Goal: Task Accomplishment & Management: Manage account settings

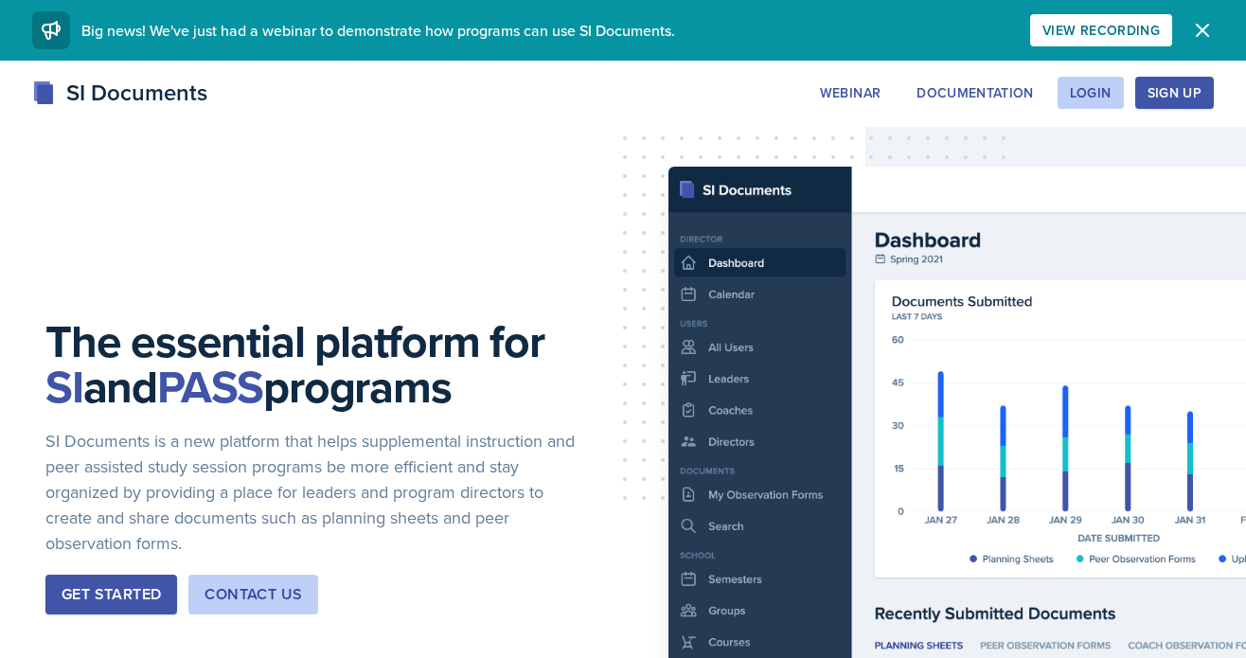
click at [1099, 76] on div "SI Documents Webinar Documentation Login Sign Up Sign Up Login Documentation We…" at bounding box center [623, 93] width 1212 height 34
click at [1096, 88] on div "Login" at bounding box center [1091, 92] width 42 height 15
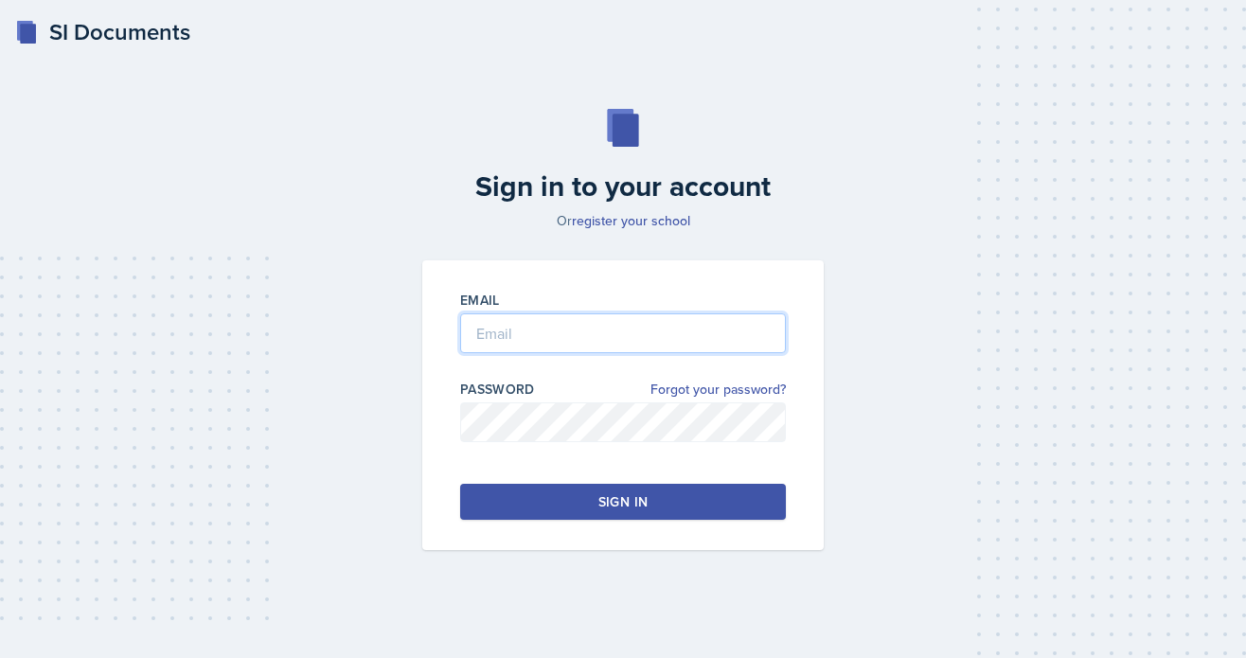
type input "[PERSON_NAME][EMAIL_ADDRESS][PERSON_NAME][DOMAIN_NAME]"
click at [543, 344] on input "[PERSON_NAME][EMAIL_ADDRESS][PERSON_NAME][DOMAIN_NAME]" at bounding box center [623, 333] width 326 height 40
click at [528, 489] on button "Sign in" at bounding box center [623, 502] width 326 height 36
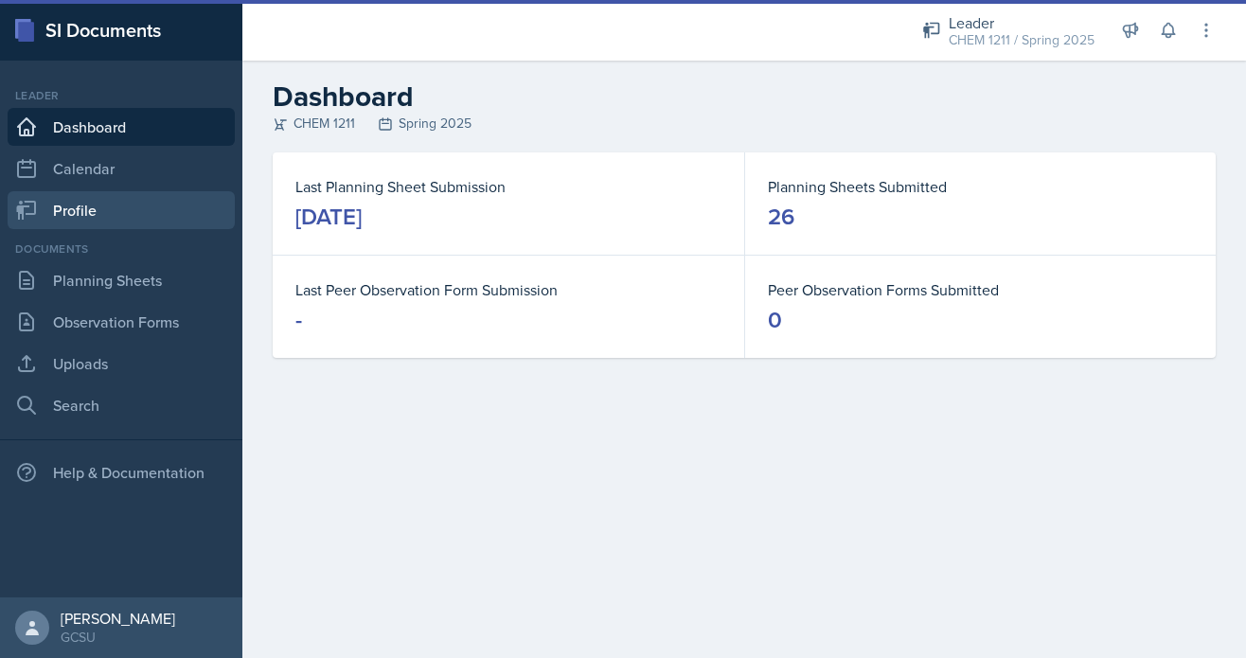
click at [133, 202] on link "Profile" at bounding box center [121, 210] width 227 height 38
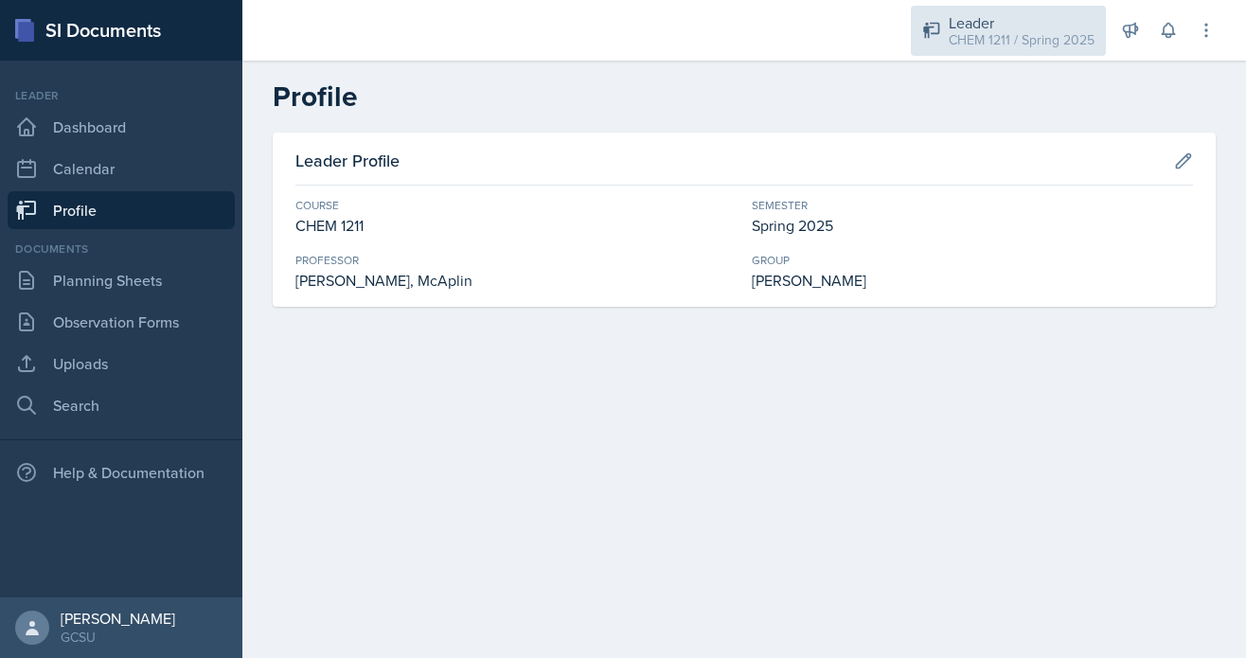
click at [1001, 36] on div "CHEM 1211 / Spring 2025" at bounding box center [1022, 40] width 146 height 20
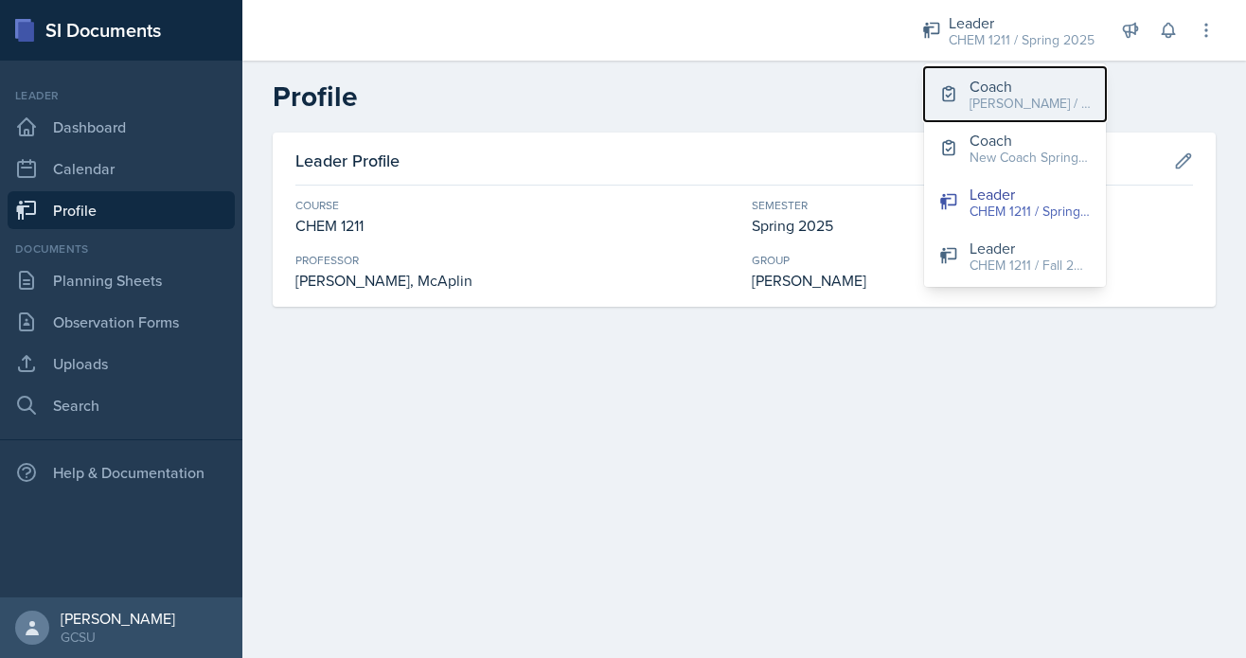
click at [1018, 115] on button "Coach [PERSON_NAME] / Fall 2025" at bounding box center [1015, 94] width 182 height 54
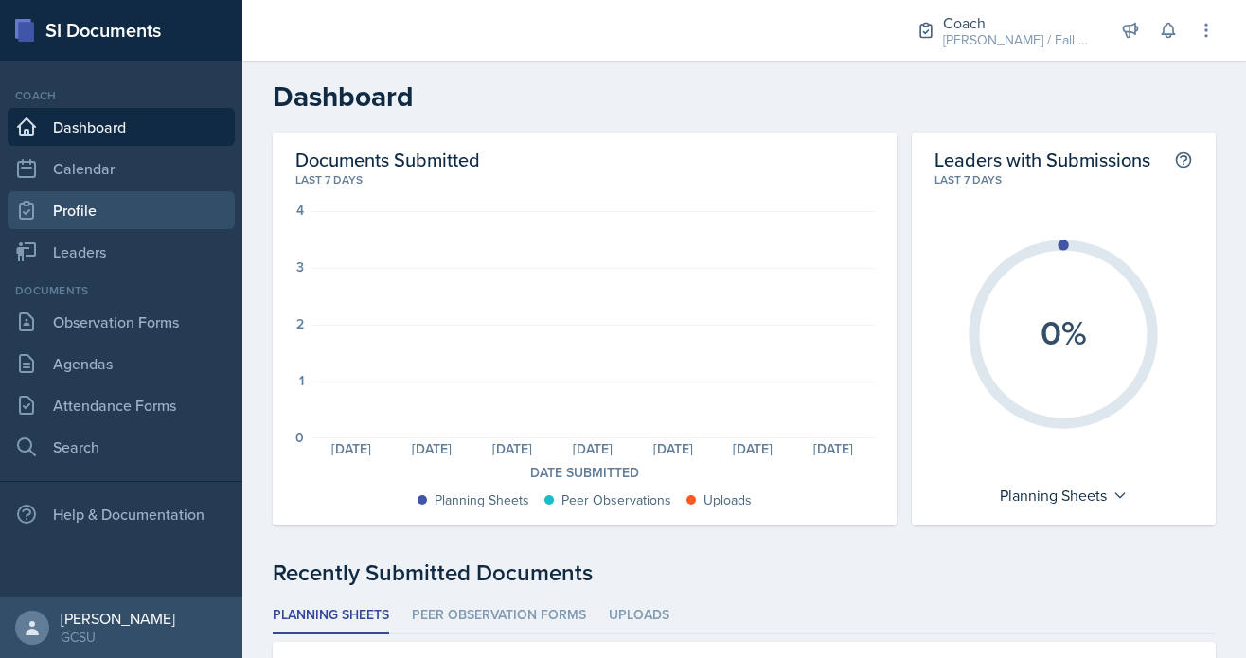
click at [173, 228] on link "Profile" at bounding box center [121, 210] width 227 height 38
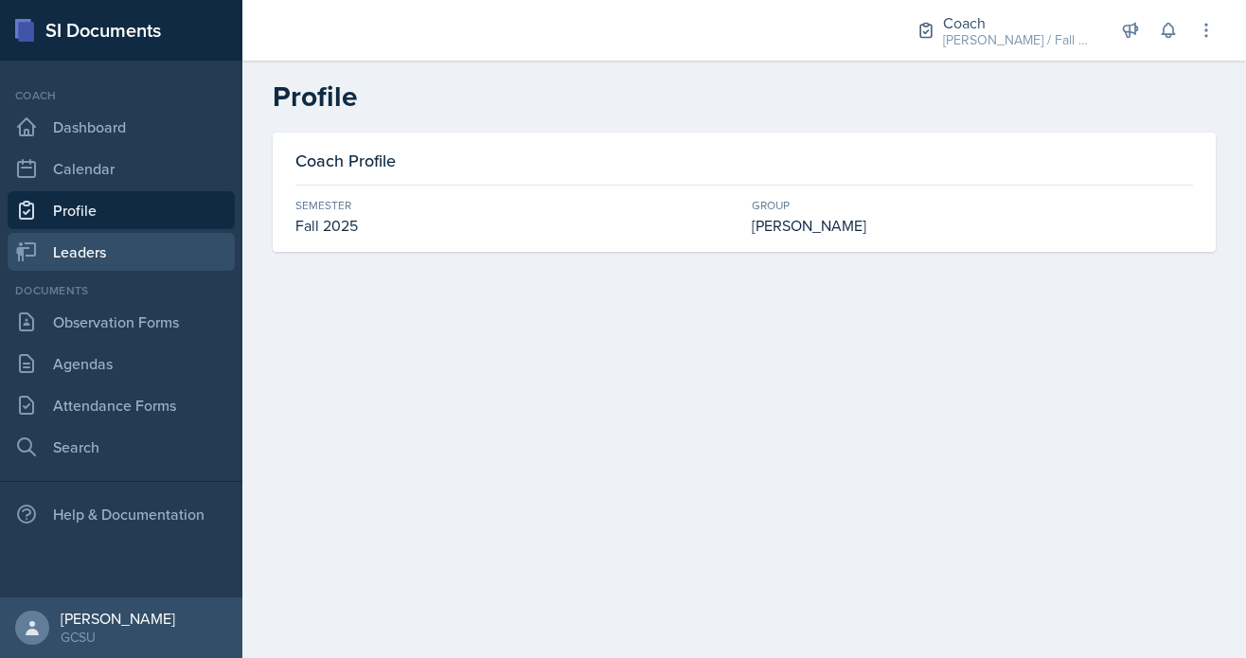
click at [170, 245] on link "Leaders" at bounding box center [121, 252] width 227 height 38
